Goal: Task Accomplishment & Management: Complete application form

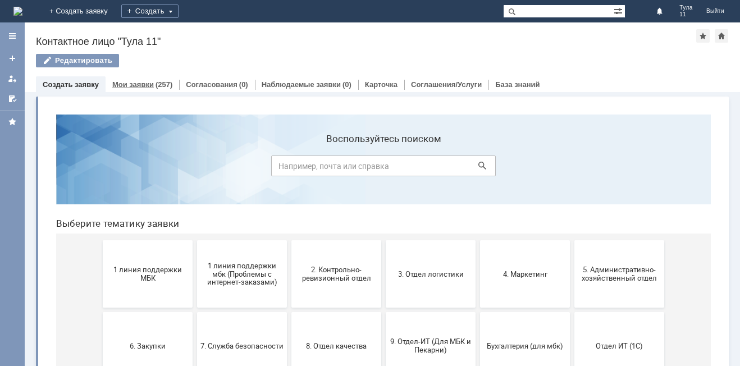
click at [152, 89] on div "Мои заявки (257)" at bounding box center [142, 84] width 74 height 16
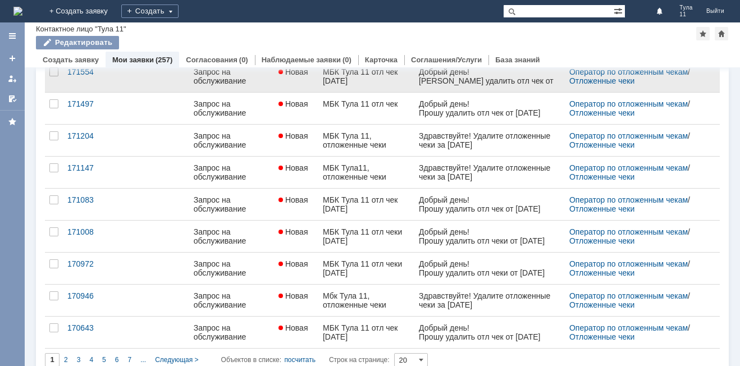
scroll to position [433, 0]
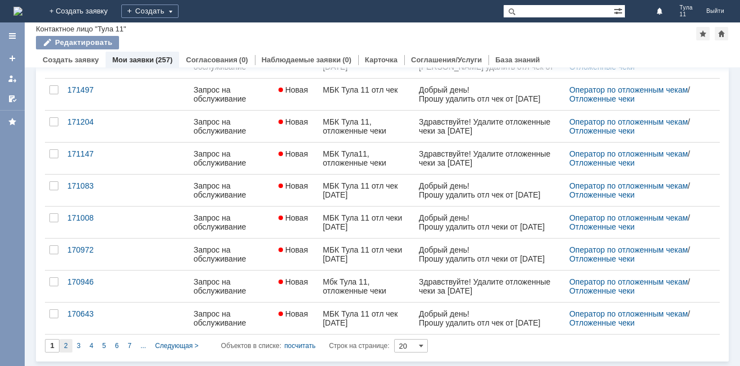
click at [71, 348] on div "2" at bounding box center [65, 345] width 13 height 13
type input "2"
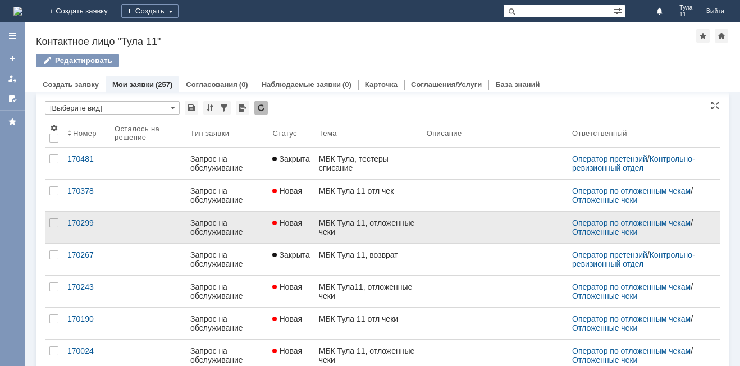
scroll to position [0, 0]
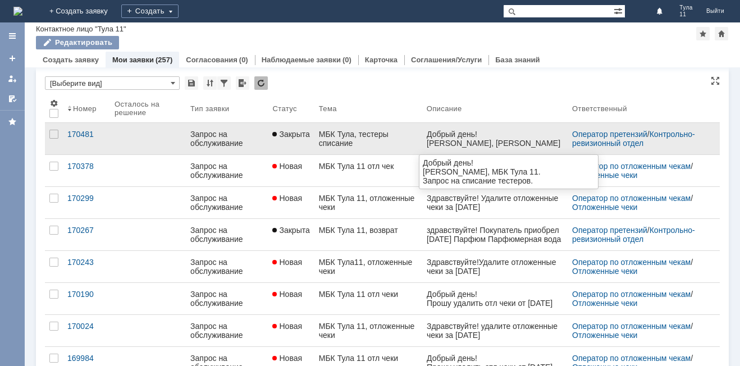
click at [474, 144] on div "[PERSON_NAME], [PERSON_NAME] 11." at bounding box center [494, 148] width 136 height 18
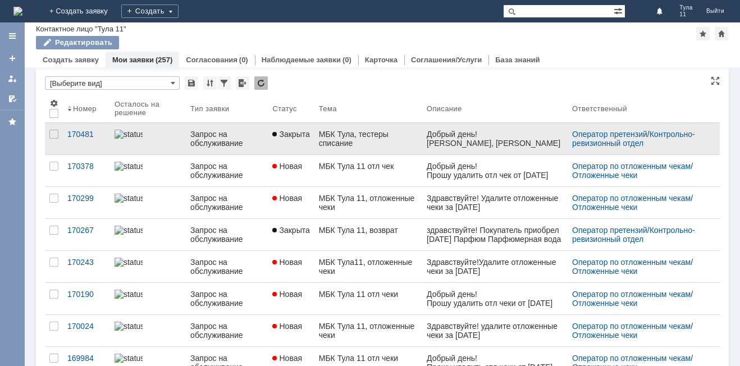
click at [262, 147] on link "Запрос на обслуживание" at bounding box center [227, 138] width 82 height 31
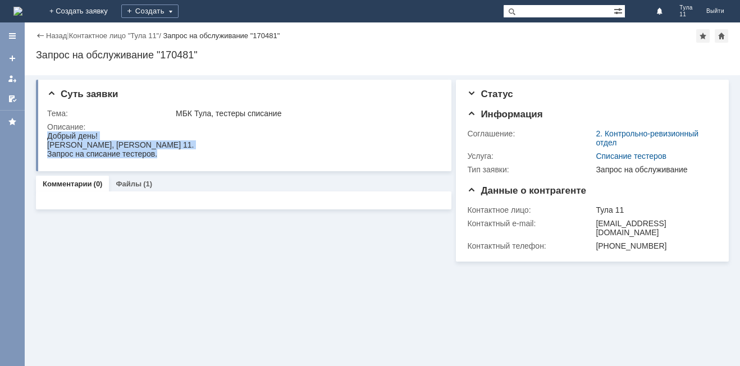
drag, startPoint x: 48, startPoint y: 137, endPoint x: 160, endPoint y: 153, distance: 113.3
click at [160, 153] on html "Добрый день! [PERSON_NAME], МБК Тула 11. Запрос на списание тестеров." at bounding box center [242, 144] width 391 height 27
copy body "Добрый день! [PERSON_NAME], МБК Тула 11. Запрос на списание тестеров."
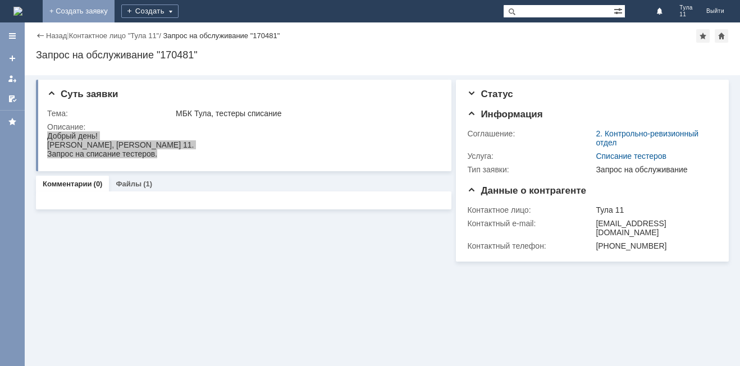
click at [114, 15] on link "+ Создать заявку" at bounding box center [79, 11] width 72 height 22
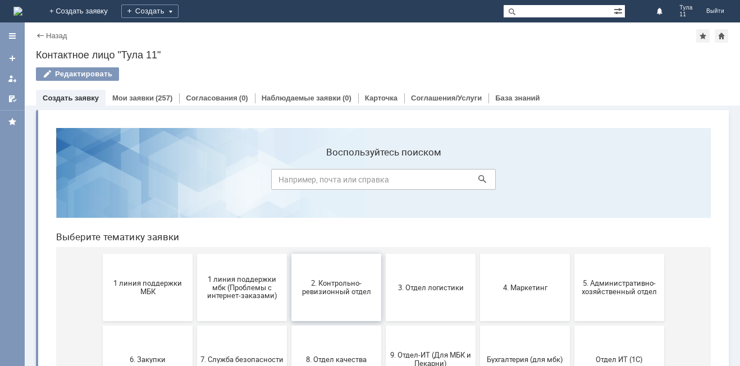
click at [316, 301] on button "2. Контрольно-ревизионный отдел" at bounding box center [336, 287] width 90 height 67
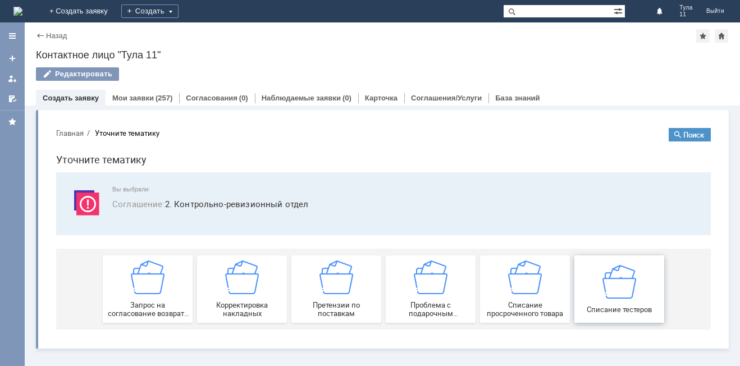
click at [631, 286] on img at bounding box center [619, 281] width 34 height 34
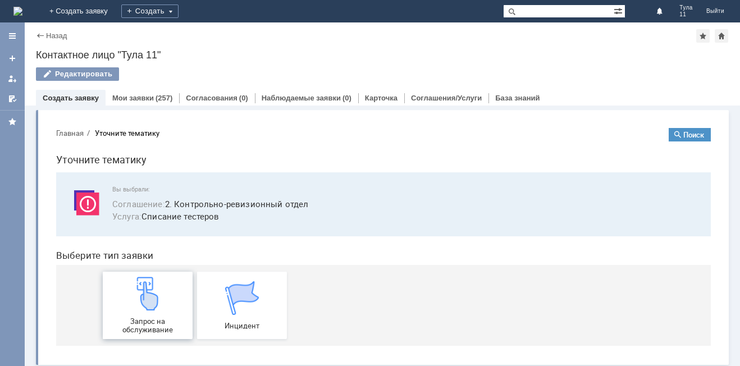
click at [143, 315] on div "Запрос на обслуживание" at bounding box center [147, 305] width 83 height 57
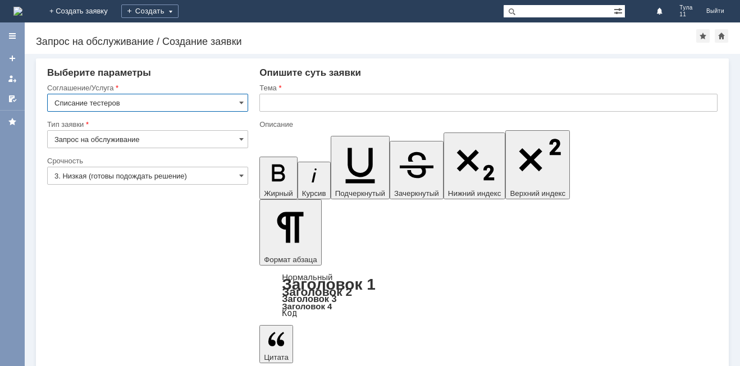
click at [341, 111] on input "text" at bounding box center [488, 103] width 458 height 18
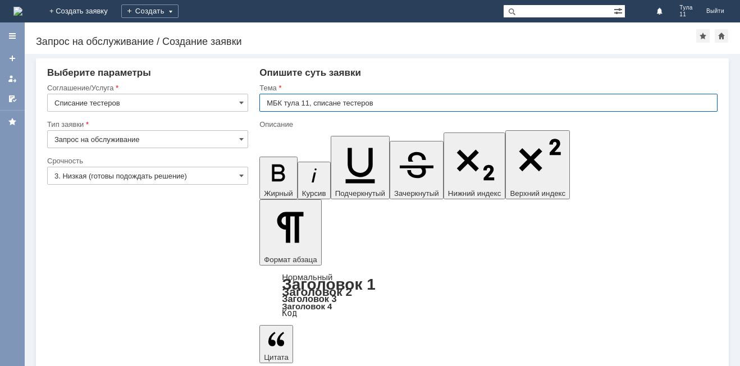
type input "МБК тула 11, списане тестеров"
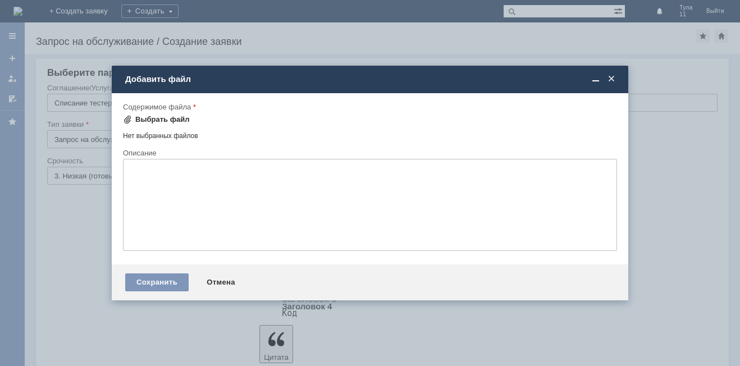
click at [142, 117] on div "Выбрать файл" at bounding box center [162, 119] width 54 height 9
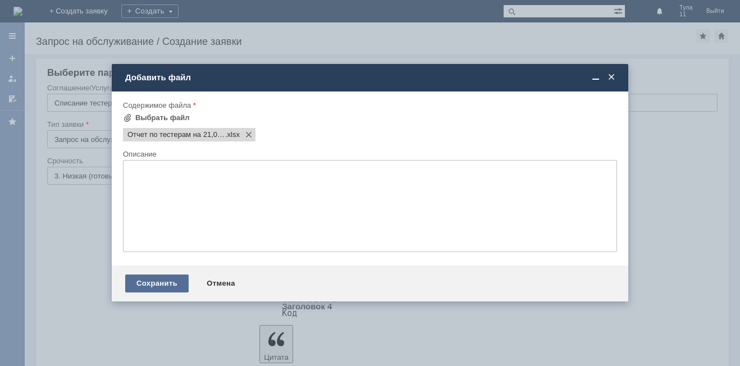
click at [183, 288] on div "Сохранить" at bounding box center [156, 283] width 63 height 18
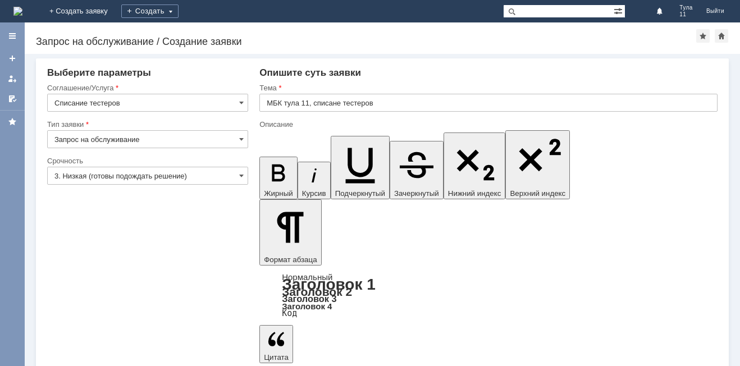
click at [111, 164] on div "Срочность" at bounding box center [146, 160] width 199 height 7
click at [105, 186] on div at bounding box center [147, 189] width 201 height 8
click at [105, 181] on input "3. Низкая (готовы подождать решение)" at bounding box center [147, 176] width 201 height 18
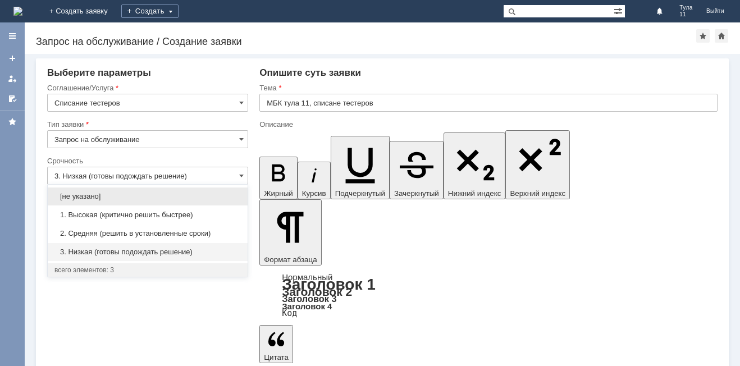
drag, startPoint x: 111, startPoint y: 211, endPoint x: 103, endPoint y: 243, distance: 32.9
click at [111, 212] on span "1. Высокая (критично решить быстрее)" at bounding box center [147, 214] width 186 height 9
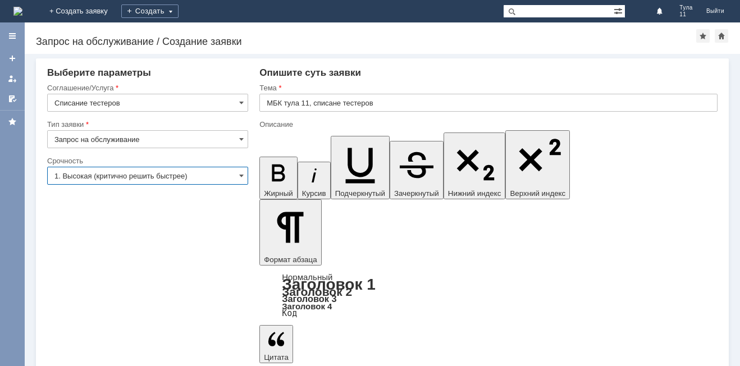
type input "1. Высокая (критично решить быстрее)"
